Goal: Task Accomplishment & Management: Manage account settings

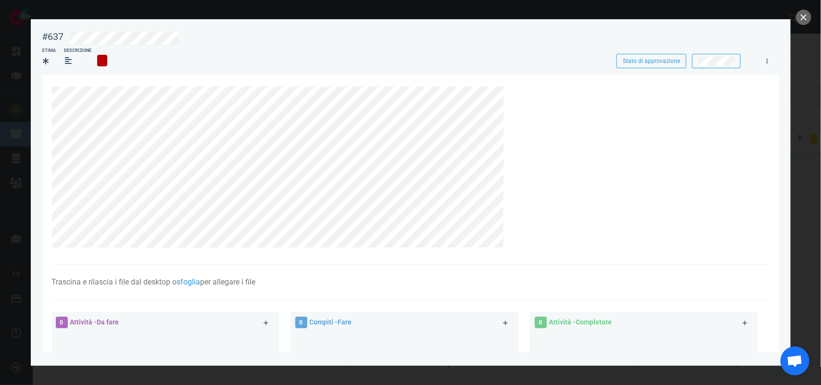
scroll to position [240, 0]
click at [801, 19] on button "vicino" at bounding box center [803, 17] width 15 height 15
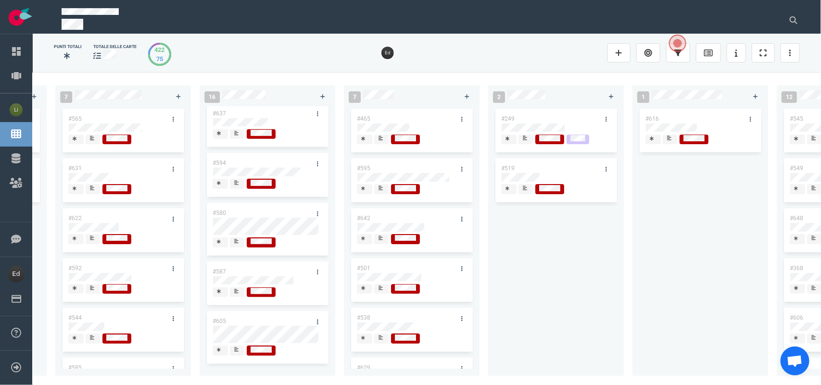
scroll to position [301, 0]
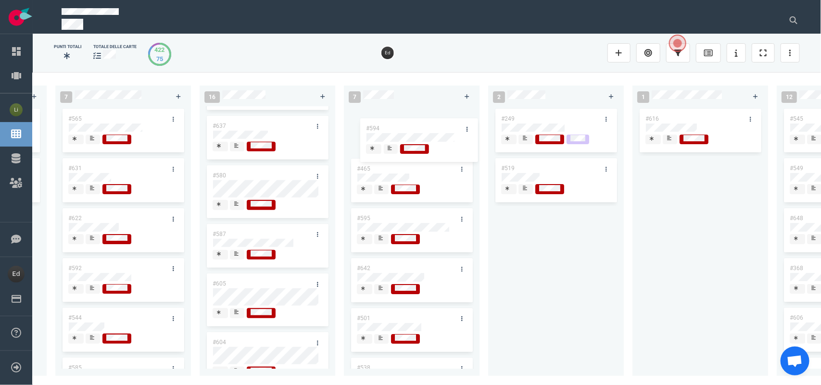
drag, startPoint x: 231, startPoint y: 176, endPoint x: 379, endPoint y: 142, distance: 150.9
click at [381, 121] on div "0 3 #655 #654 #653 12 #641 #639 #634 #635 #608 #611 #602 #603 #548 3 #482 #390 …" at bounding box center [427, 228] width 788 height 313
click at [379, 142] on div at bounding box center [382, 139] width 6 height 8
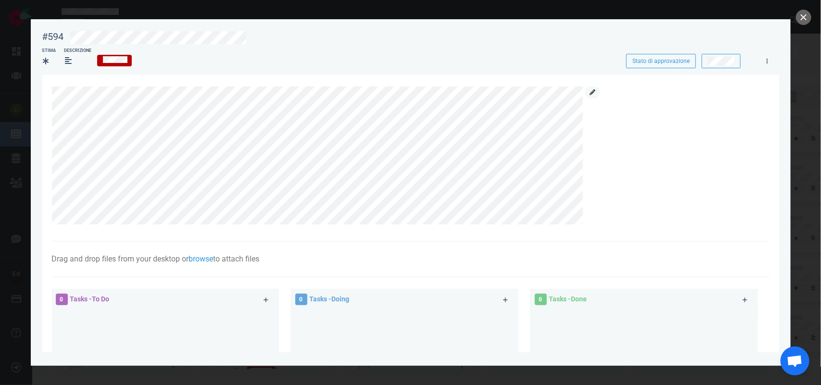
click at [601, 95] on div at bounding box center [405, 156] width 707 height 139
click at [590, 95] on link at bounding box center [592, 93] width 15 height 12
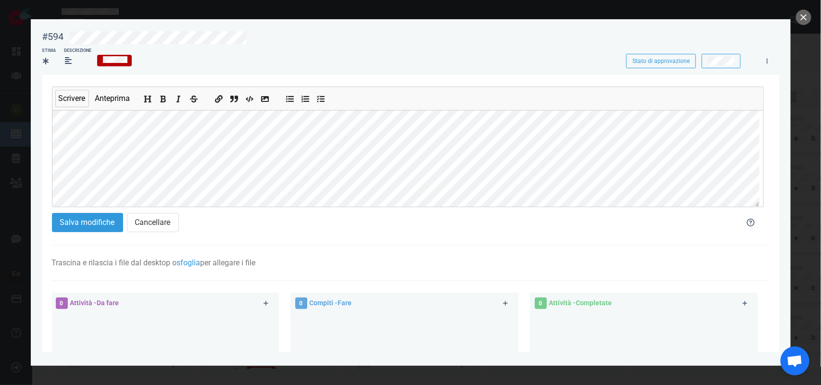
scroll to position [75, 0]
click at [83, 224] on font "Salva modifiche" at bounding box center [87, 222] width 55 height 9
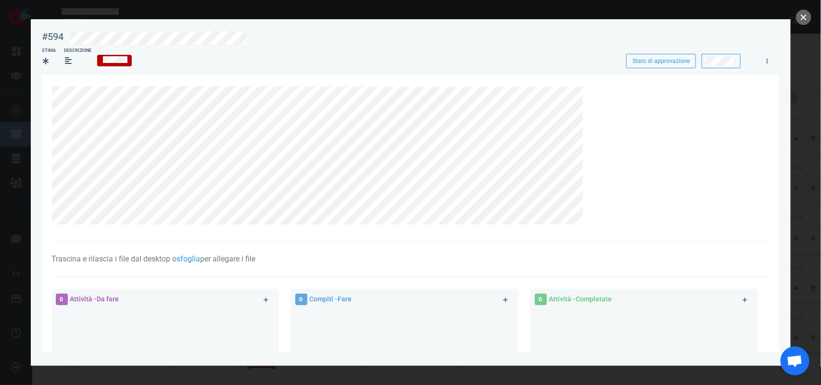
click at [806, 22] on button "vicino" at bounding box center [803, 17] width 15 height 15
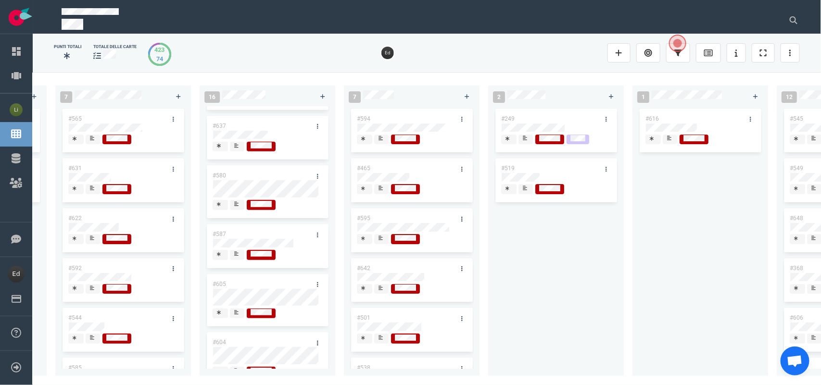
click at [236, 146] on icon at bounding box center [236, 145] width 4 height 5
